Goal: Task Accomplishment & Management: Manage account settings

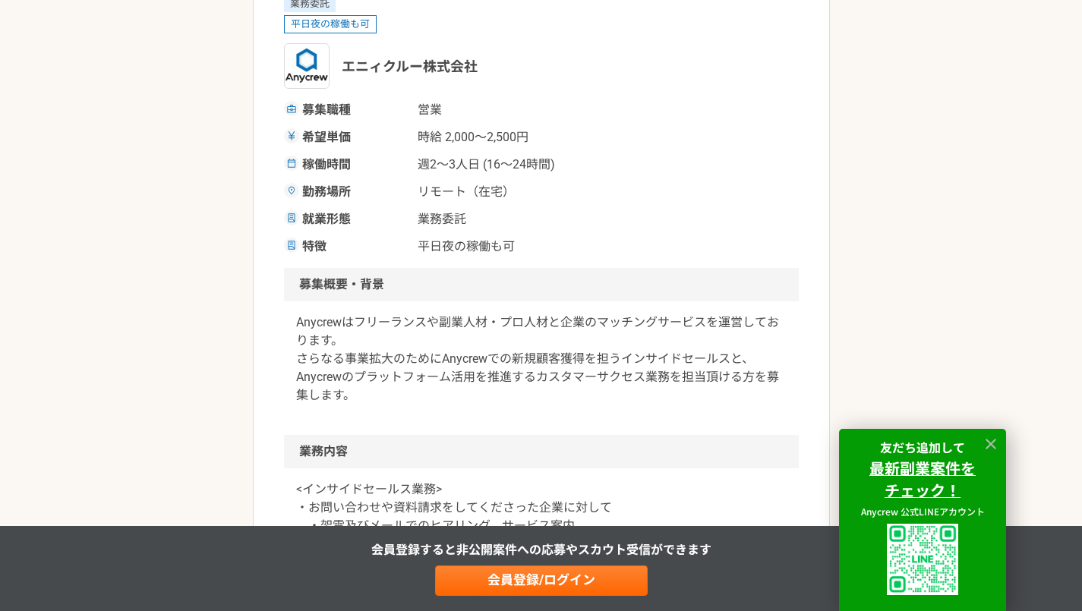
scroll to position [456, 0]
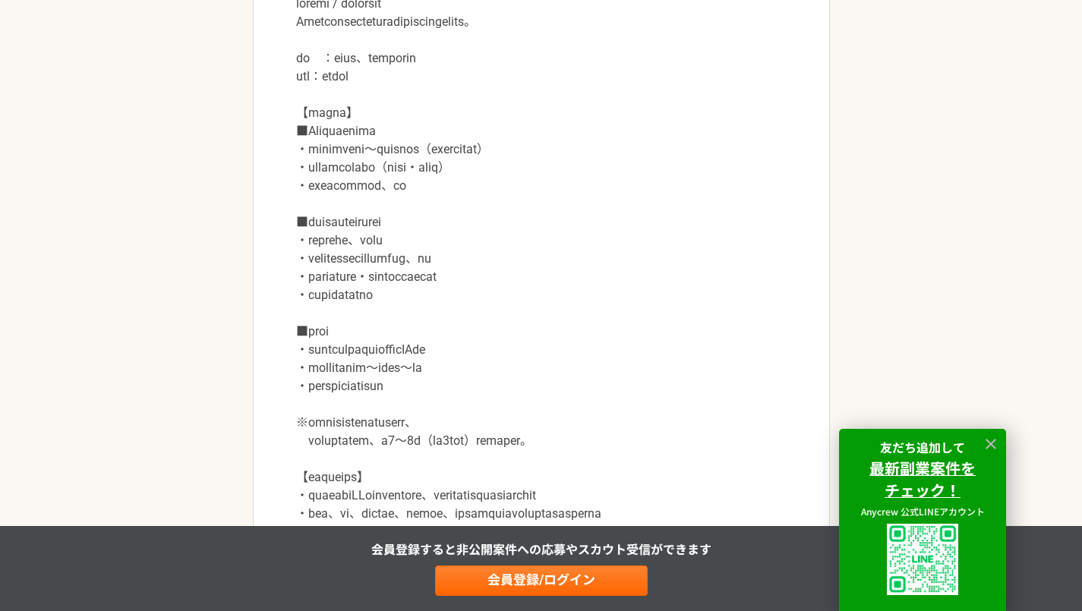
scroll to position [987, 0]
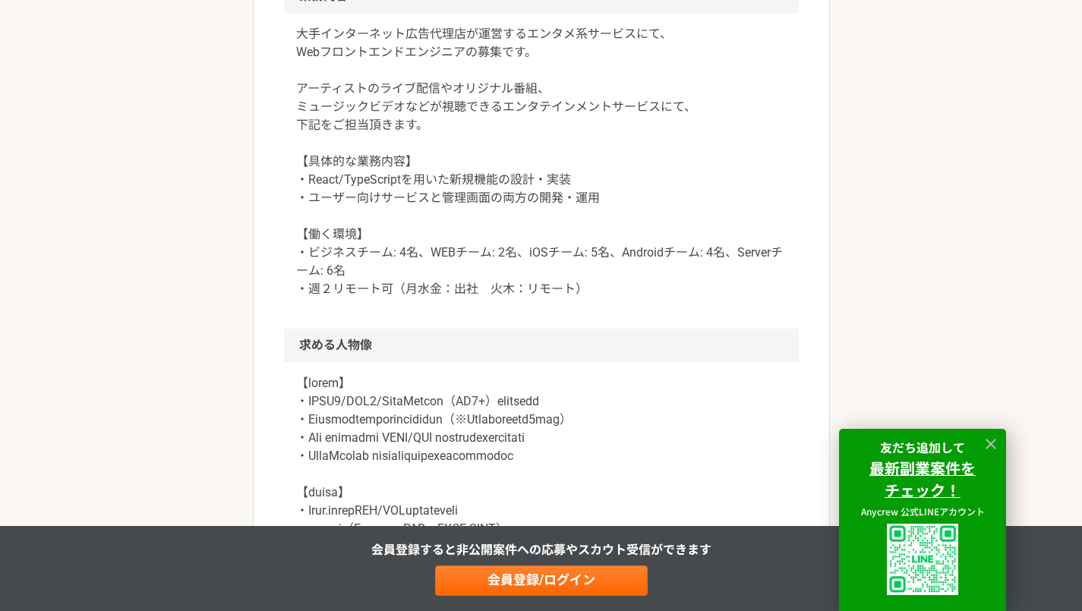
scroll to position [987, 0]
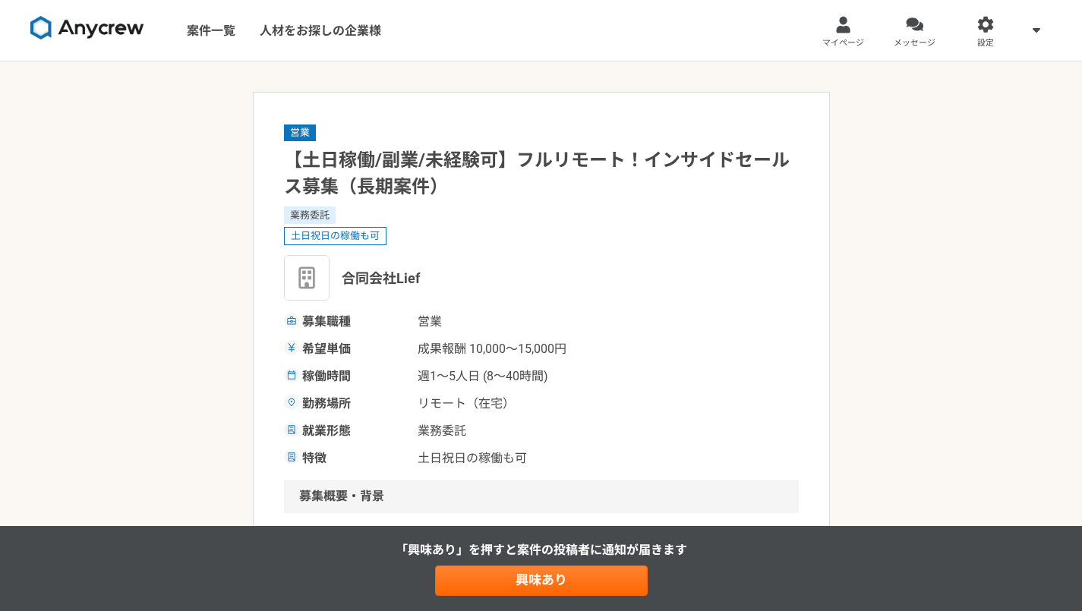
click at [862, 26] on link "マイページ" at bounding box center [843, 30] width 71 height 61
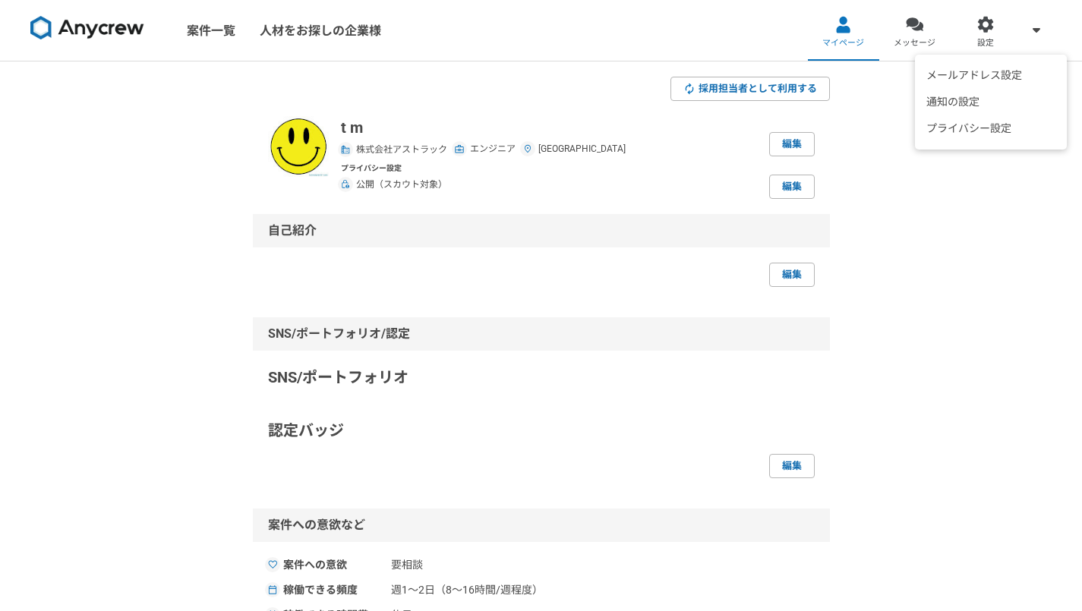
click at [1023, 27] on div "メールアドレス設定 通知の設定 プライバシー設定" at bounding box center [1036, 30] width 30 height 61
click at [1043, 26] on span at bounding box center [1036, 29] width 18 height 18
click at [146, 27] on link at bounding box center [87, 31] width 126 height 42
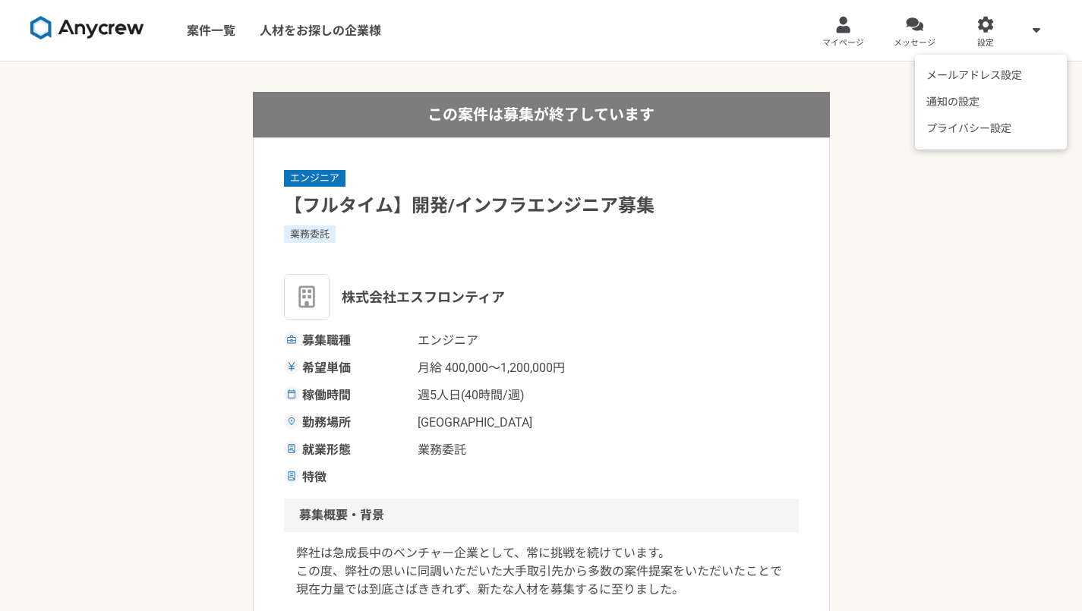
click at [1040, 27] on span at bounding box center [1036, 29] width 18 height 18
click at [1032, 29] on span at bounding box center [1036, 29] width 18 height 18
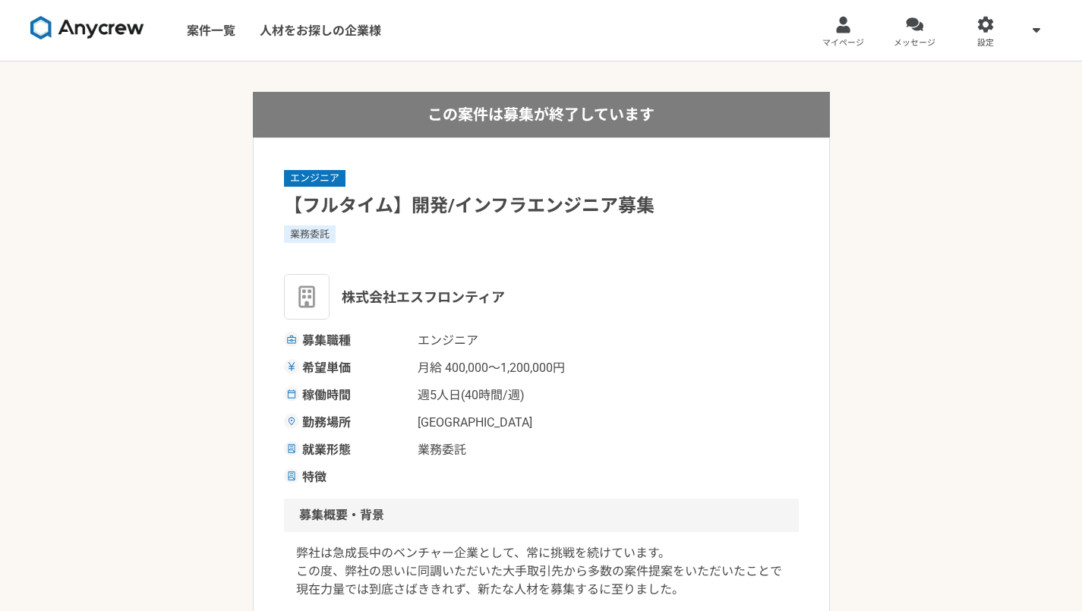
click at [1001, 26] on link "設定" at bounding box center [985, 30] width 71 height 61
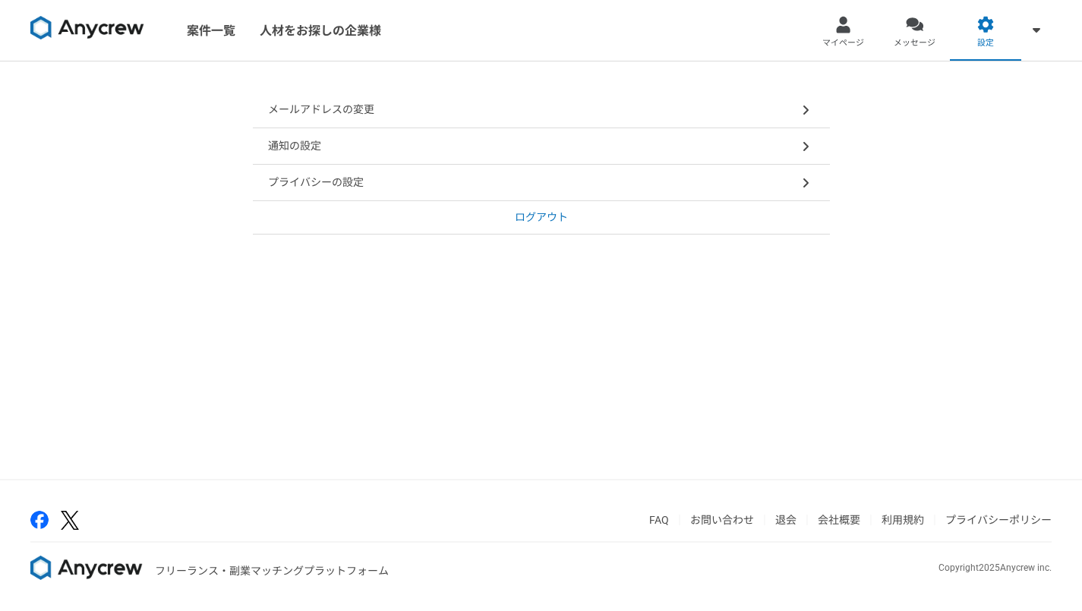
click at [853, 22] on link "マイページ" at bounding box center [843, 30] width 71 height 61
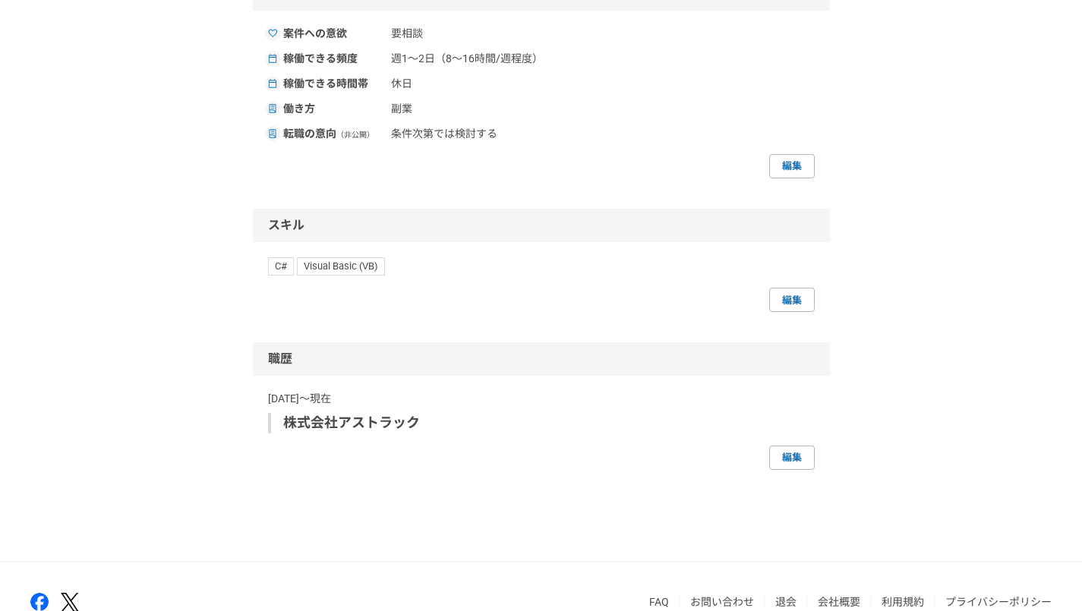
scroll to position [613, 0]
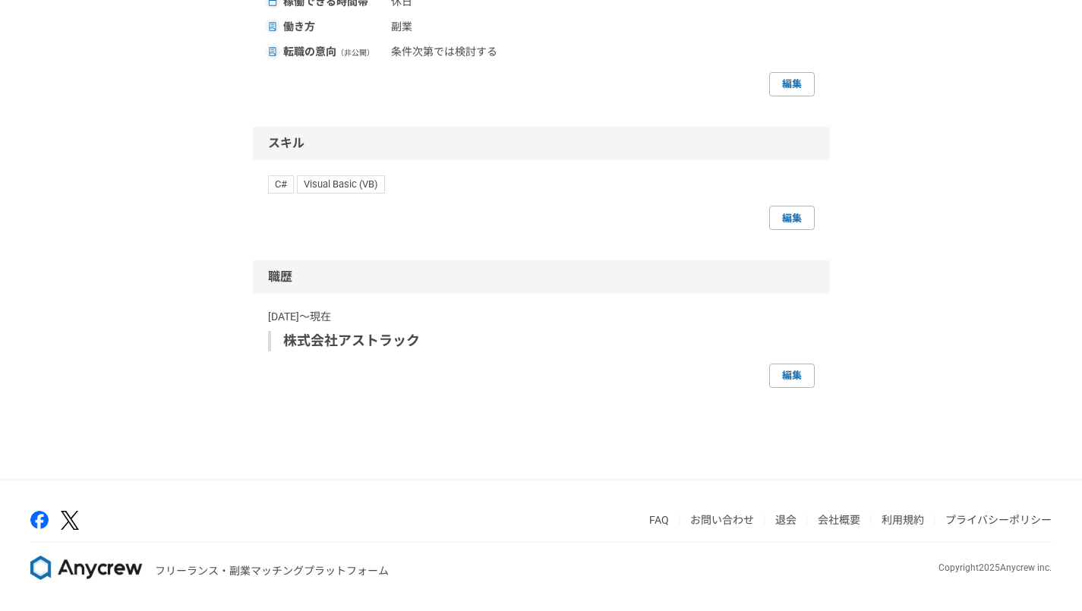
click at [782, 525] on link "退会" at bounding box center [785, 520] width 21 height 12
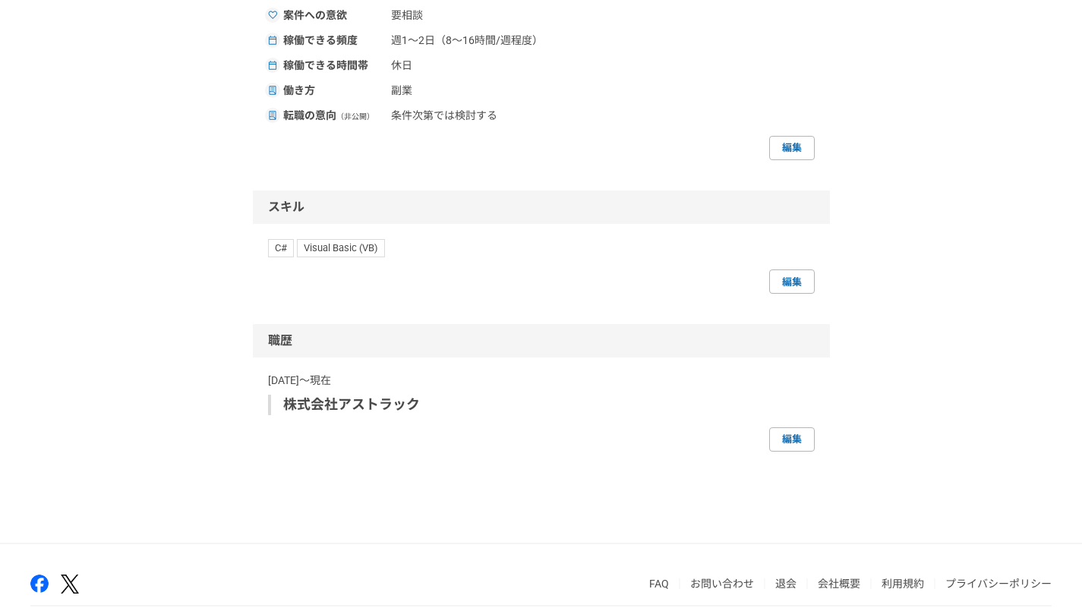
scroll to position [386, 0]
